Goal: Information Seeking & Learning: Learn about a topic

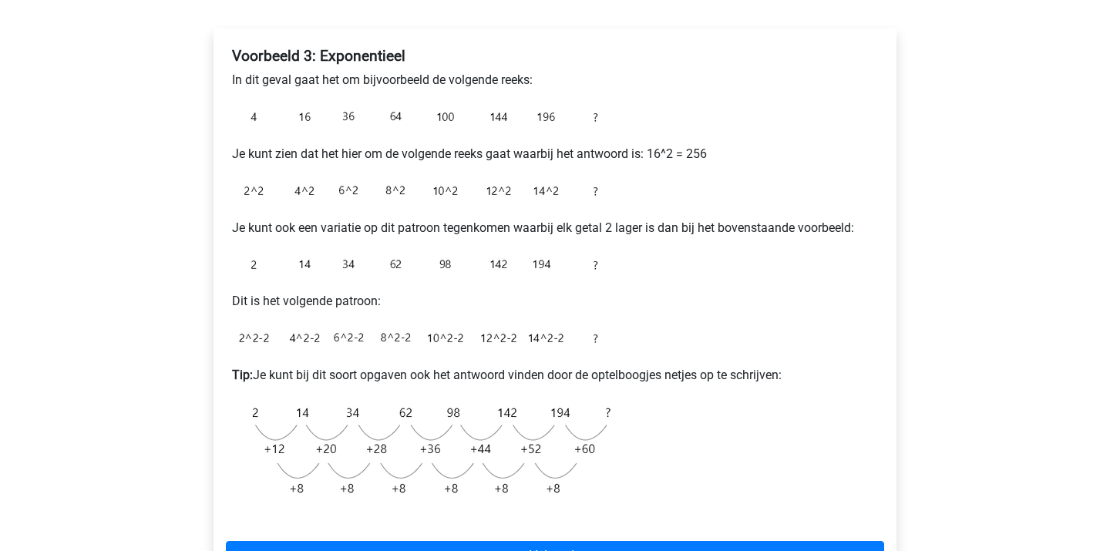
scroll to position [247, 0]
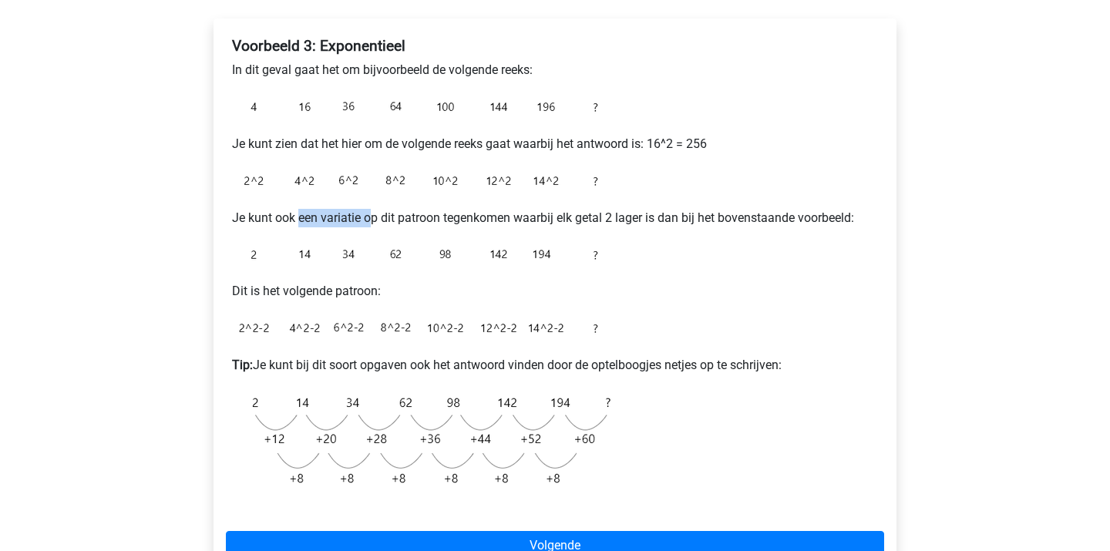
drag, startPoint x: 297, startPoint y: 213, endPoint x: 375, endPoint y: 214, distance: 77.1
click at [373, 213] on p "Je kunt ook een variatie op dit patroon tegenkomen waarbij elk getal 2 lager is…" at bounding box center [555, 218] width 646 height 18
click at [375, 214] on p "Je kunt ook een variatie op dit patroon tegenkomen waarbij elk getal 2 lager is…" at bounding box center [555, 218] width 646 height 18
drag, startPoint x: 361, startPoint y: 149, endPoint x: 400, endPoint y: 149, distance: 39.3
click at [398, 149] on p "Je kunt zien dat het hier om de volgende reeks gaat waarbij het antwoord is: 16…" at bounding box center [555, 144] width 646 height 18
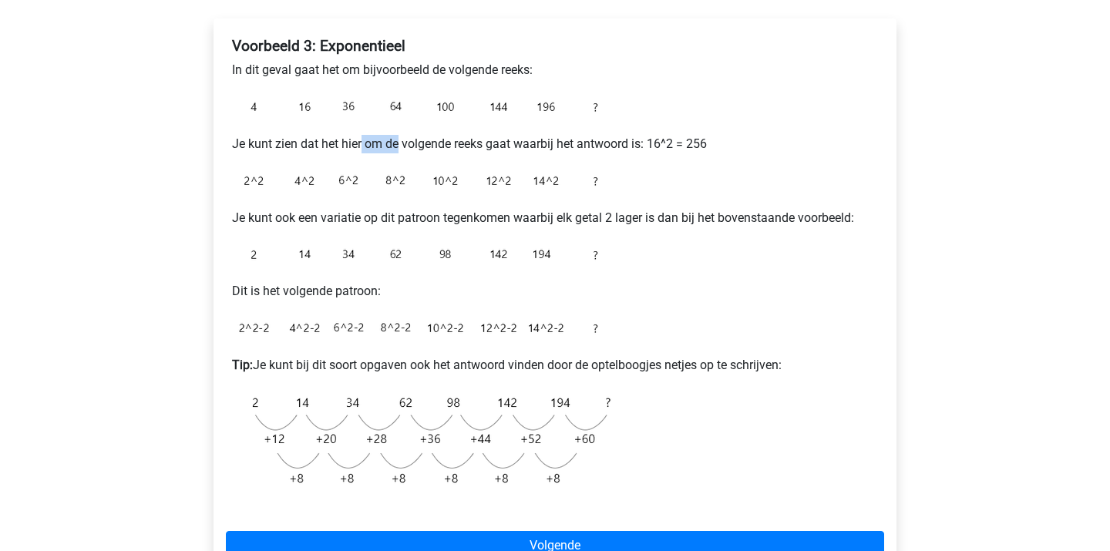
click at [400, 149] on p "Je kunt zien dat het hier om de volgende reeks gaat waarbij het antwoord is: 16…" at bounding box center [555, 144] width 646 height 18
drag, startPoint x: 398, startPoint y: 149, endPoint x: 453, endPoint y: 149, distance: 54.7
click at [455, 149] on p "Je kunt zien dat het hier om de volgende reeks gaat waarbij het antwoord is: 16…" at bounding box center [555, 144] width 646 height 18
click at [453, 149] on p "Je kunt zien dat het hier om de volgende reeks gaat waarbij het antwoord is: 16…" at bounding box center [555, 144] width 646 height 18
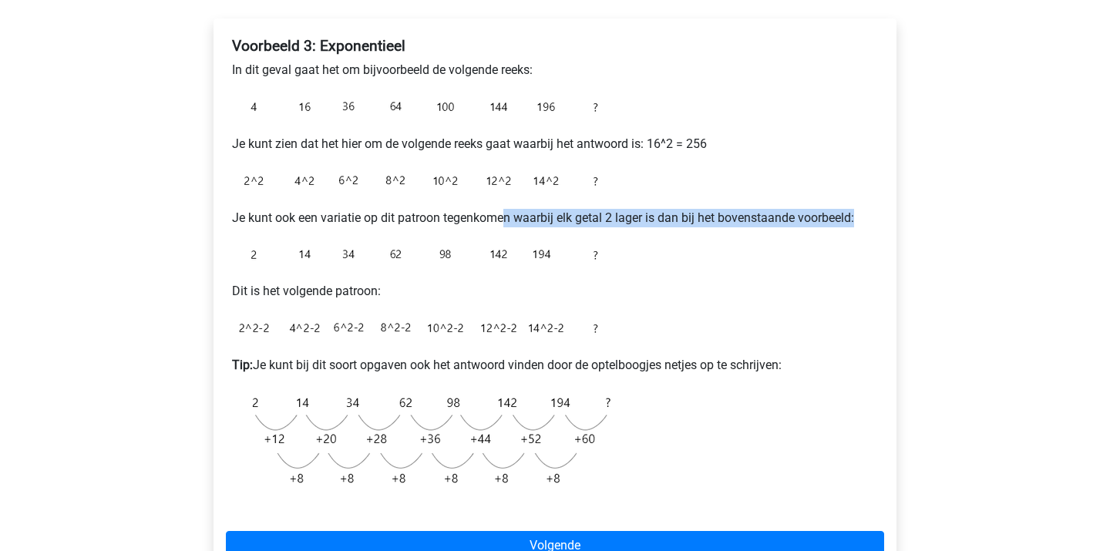
drag, startPoint x: 506, startPoint y: 221, endPoint x: 600, endPoint y: 226, distance: 94.1
click at [599, 226] on p "Je kunt ook een variatie op dit patroon tegenkomen waarbij elk getal 2 lager is…" at bounding box center [555, 218] width 646 height 18
click at [600, 226] on p "Je kunt ook een variatie op dit patroon tegenkomen waarbij elk getal 2 lager is…" at bounding box center [555, 218] width 646 height 18
drag, startPoint x: 617, startPoint y: 217, endPoint x: 691, endPoint y: 217, distance: 74.0
click at [691, 217] on p "Je kunt ook een variatie op dit patroon tegenkomen waarbij elk getal 2 lager is…" at bounding box center [555, 218] width 646 height 18
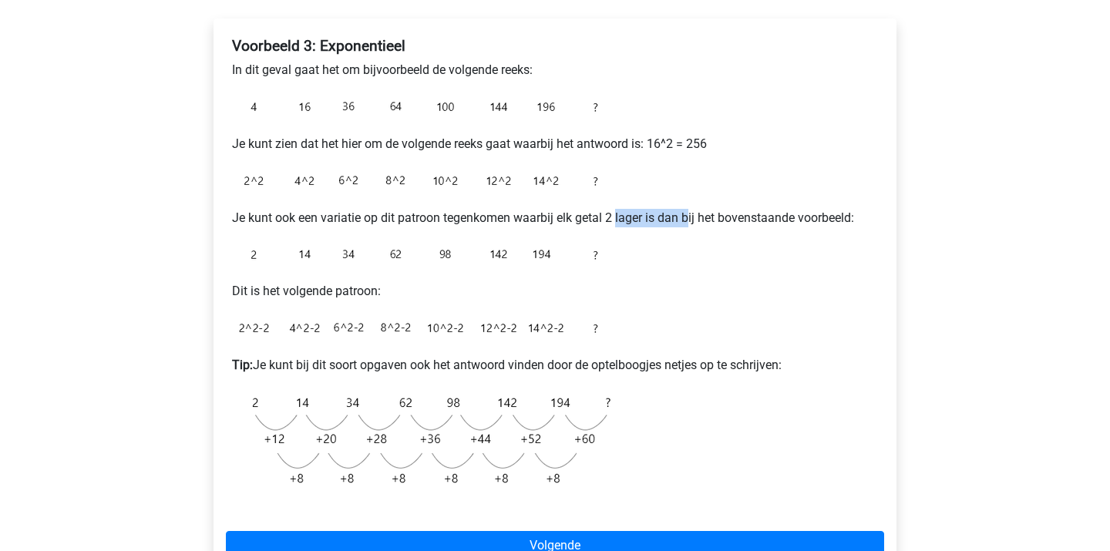
click at [691, 217] on p "Je kunt ook een variatie op dit patroon tegenkomen waarbij elk getal 2 lager is…" at bounding box center [555, 218] width 646 height 18
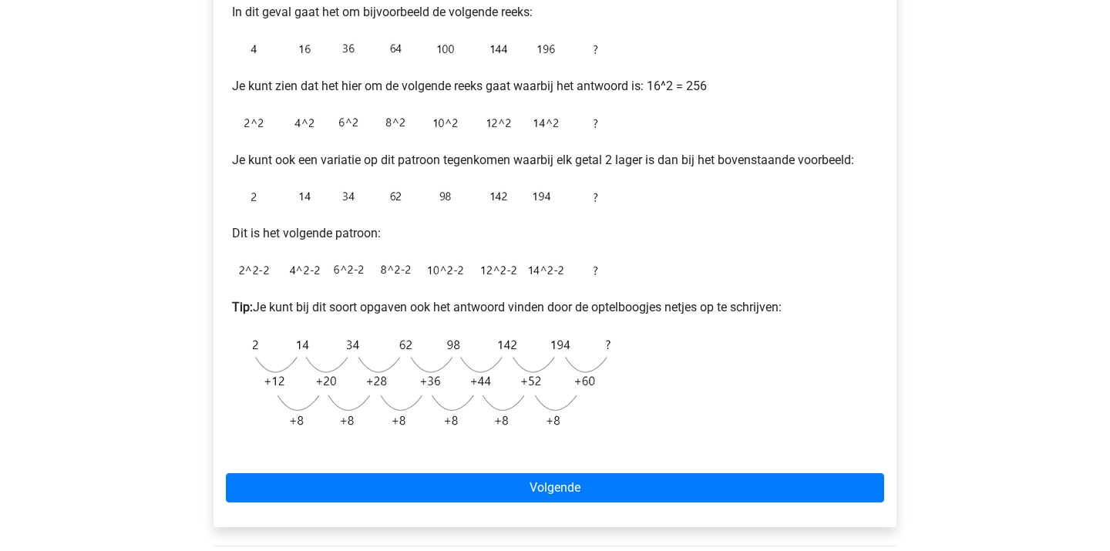
scroll to position [310, 0]
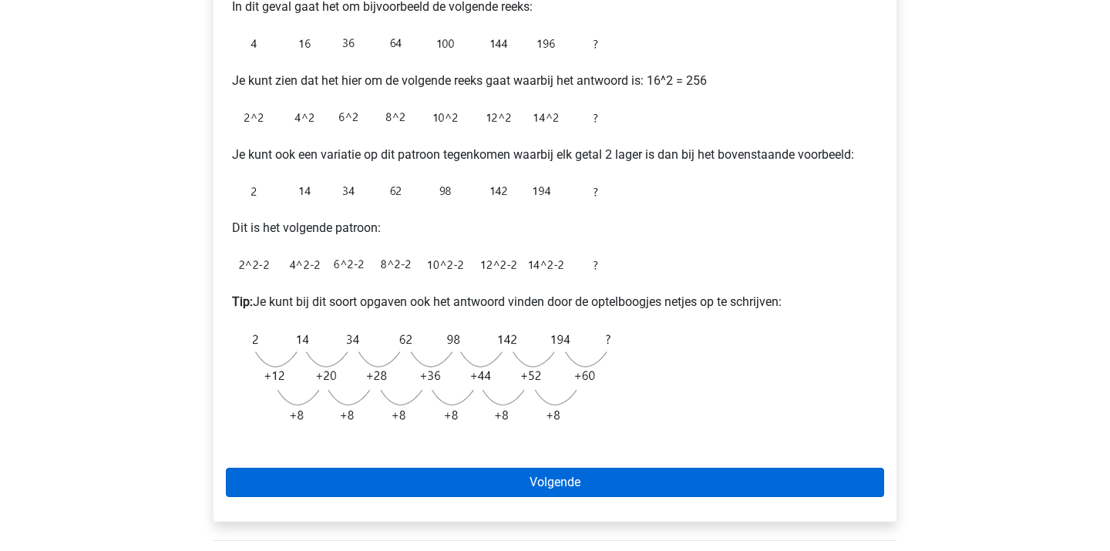
click at [541, 482] on link "Volgende" at bounding box center [555, 482] width 658 height 29
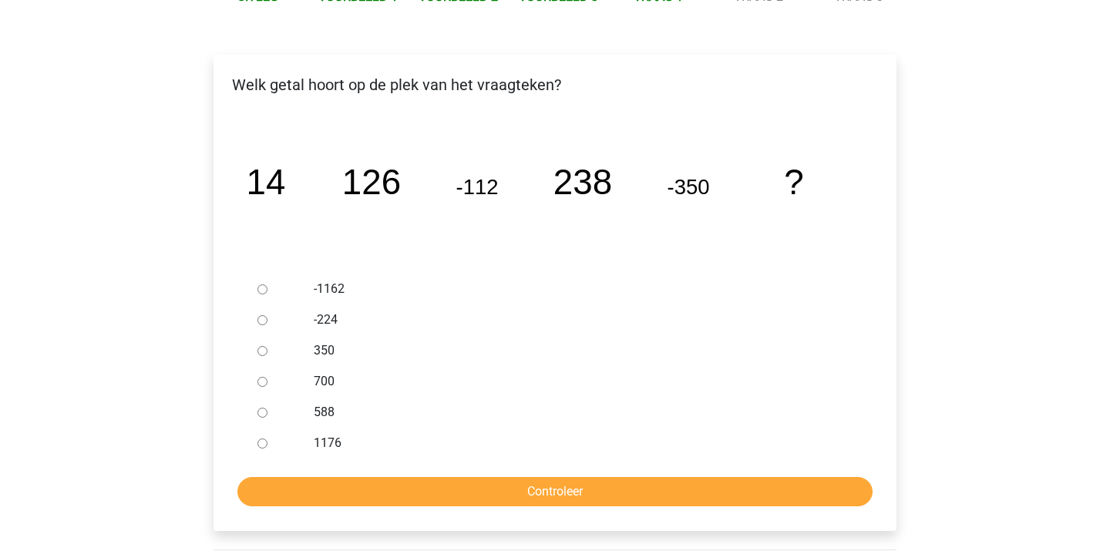
scroll to position [212, 0]
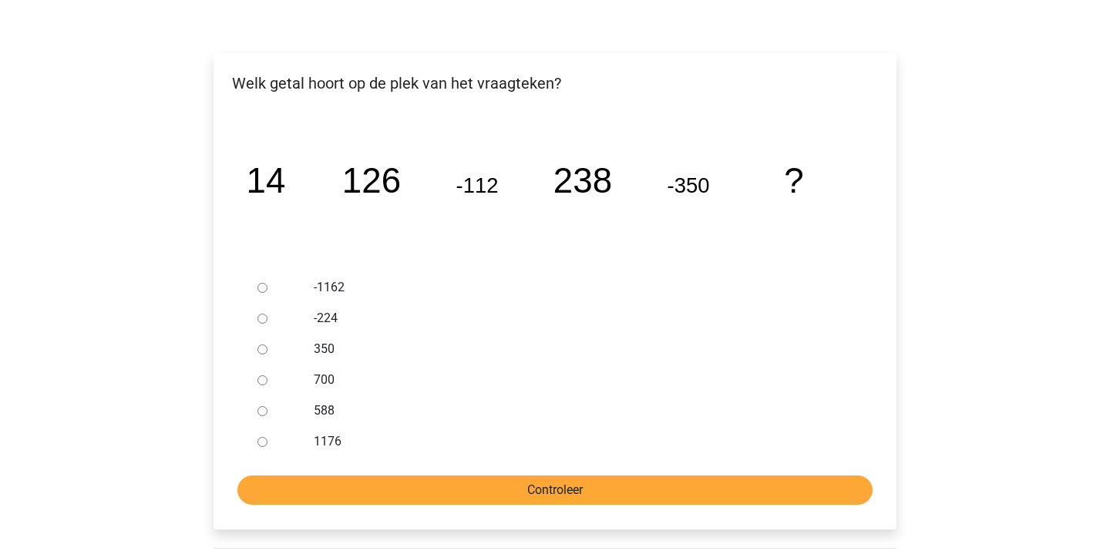
click at [391, 480] on input "Controleer" at bounding box center [554, 490] width 635 height 29
click at [315, 343] on label "350" at bounding box center [580, 349] width 533 height 18
click at [267, 345] on input "350" at bounding box center [262, 350] width 10 height 10
radio input "true"
click at [519, 488] on input "Controleer" at bounding box center [554, 490] width 635 height 29
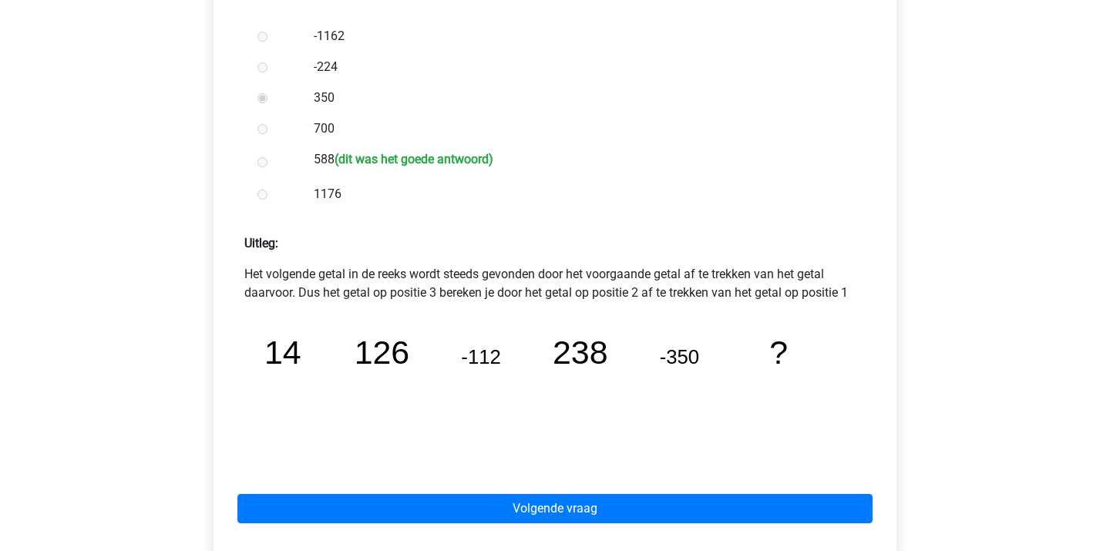
scroll to position [526, 0]
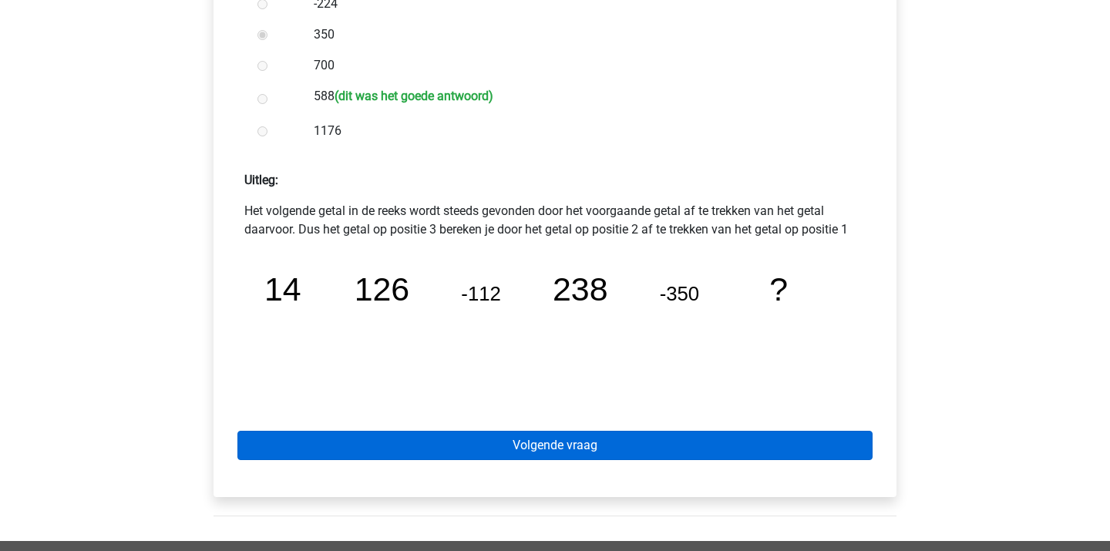
click at [496, 444] on link "Volgende vraag" at bounding box center [554, 445] width 635 height 29
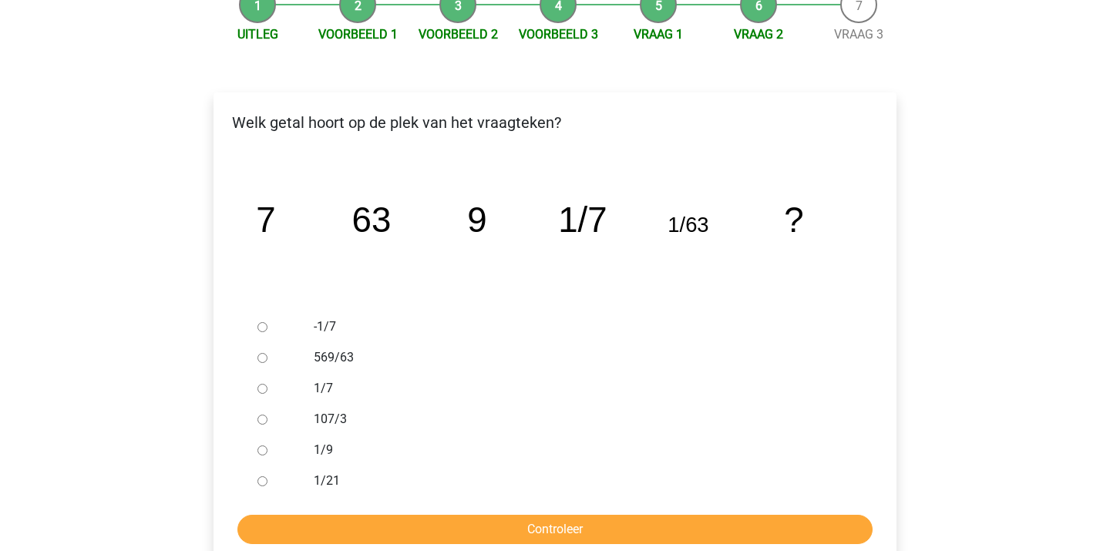
scroll to position [175, 0]
